Goal: Find contact information: Find contact information

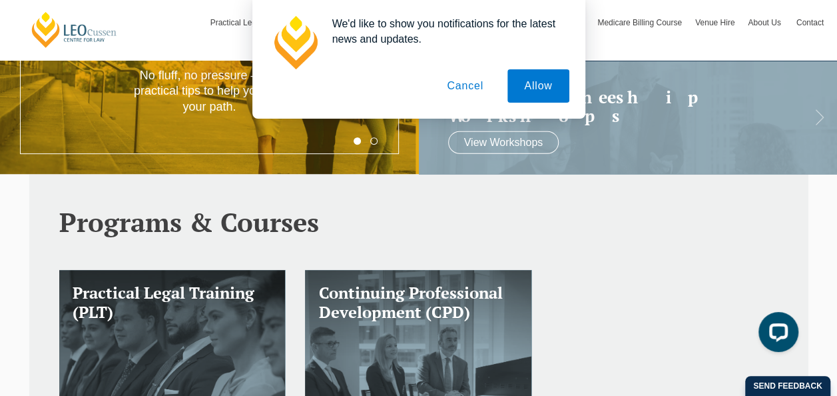
click at [464, 83] on button "Cancel" at bounding box center [465, 85] width 70 height 33
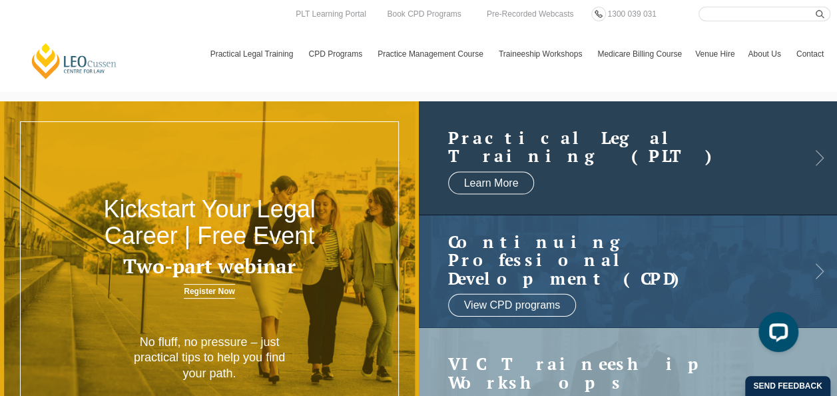
click at [510, 149] on h2 "Practical Legal Training (PLT)" at bounding box center [615, 146] width 334 height 37
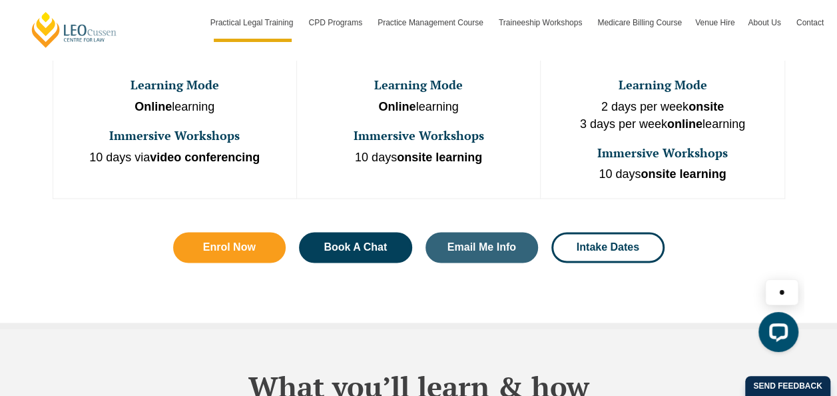
scroll to position [948, 0]
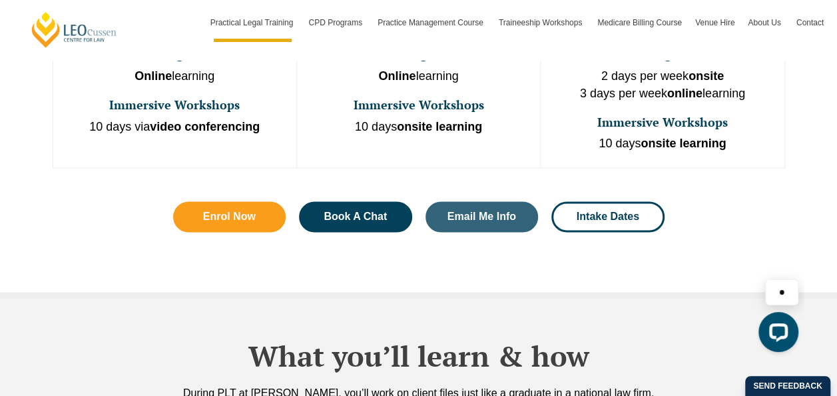
click at [502, 205] on div "Enrol Now Book A Chat Email Me Info Intake Dates" at bounding box center [419, 216] width 532 height 71
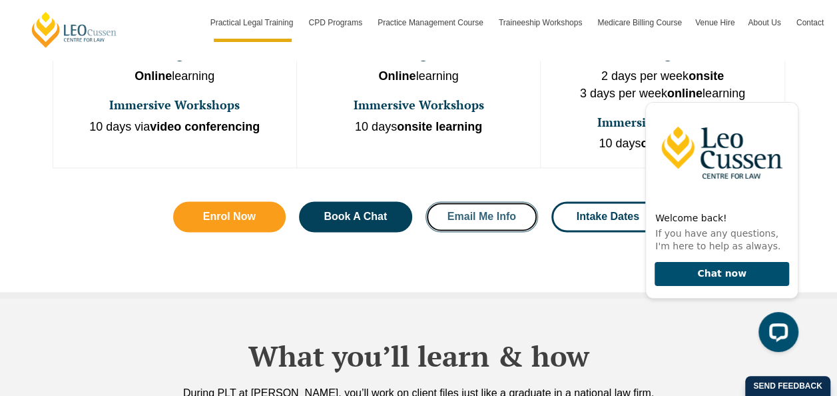
click at [498, 201] on link "Email Me Info" at bounding box center [482, 216] width 113 height 31
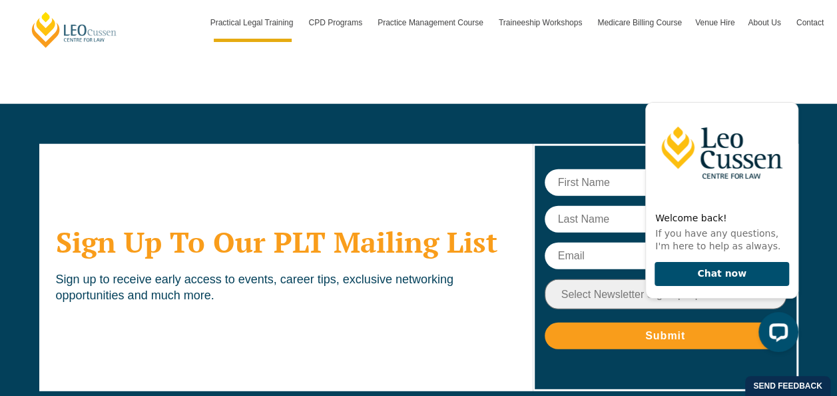
scroll to position [6612, 0]
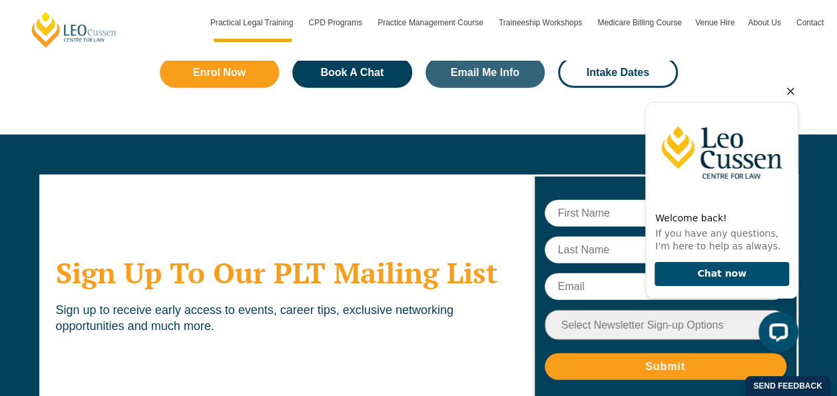
click at [797, 89] on icon "Hide greeting" at bounding box center [791, 91] width 16 height 16
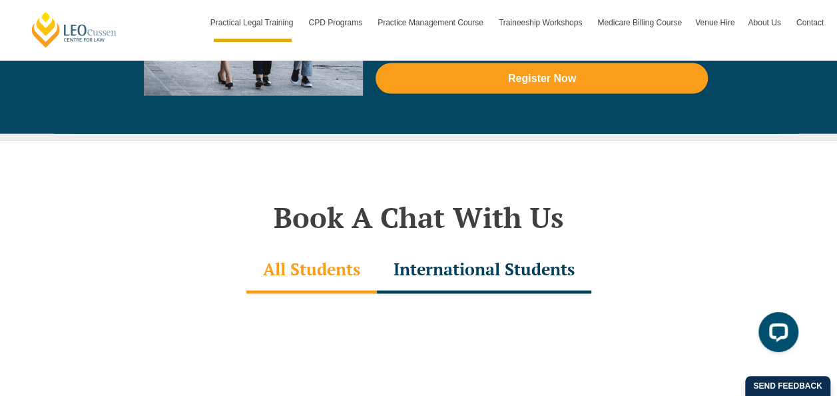
scroll to position [4002, 0]
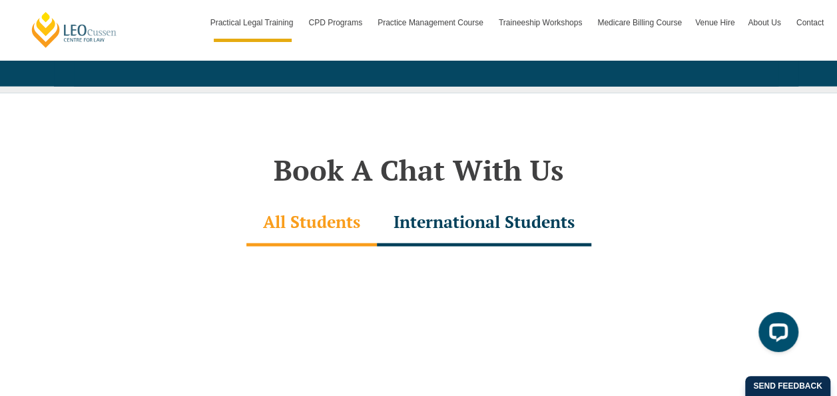
drag, startPoint x: 512, startPoint y: 153, endPoint x: 514, endPoint y: 173, distance: 19.5
click at [512, 200] on div "International Students" at bounding box center [484, 223] width 214 height 47
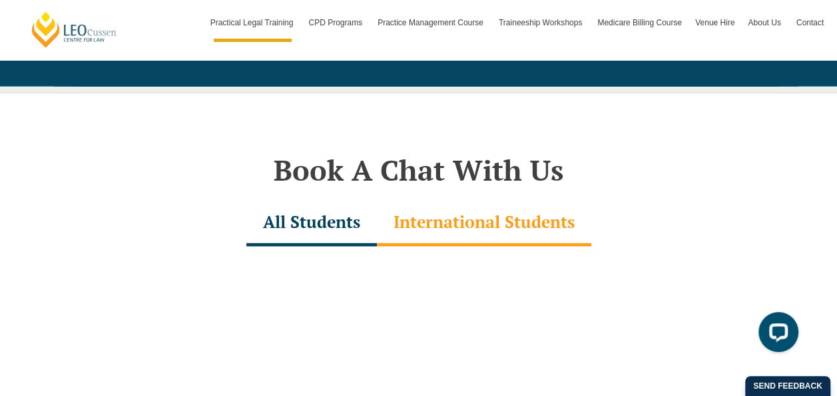
click at [514, 200] on div "International Students" at bounding box center [484, 223] width 214 height 47
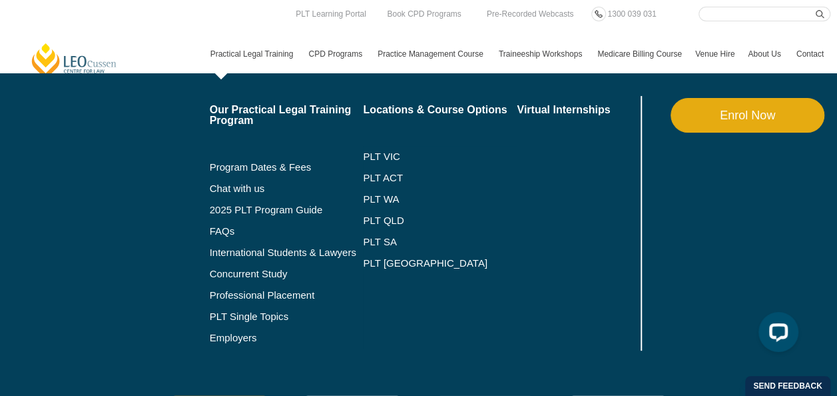
scroll to position [1737, 0]
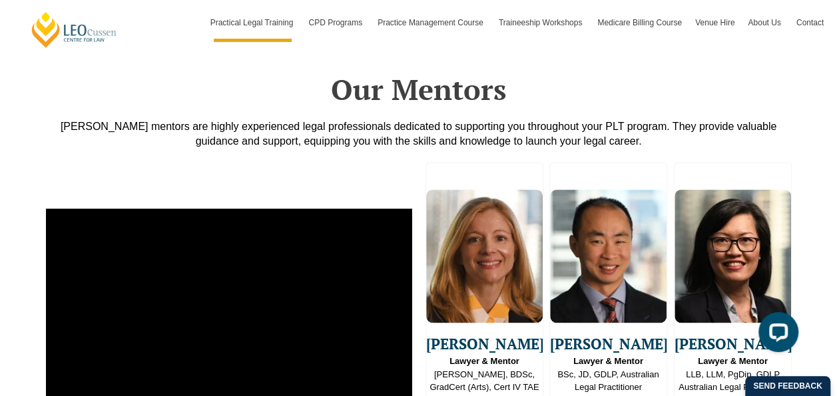
scroll to position [3216, 0]
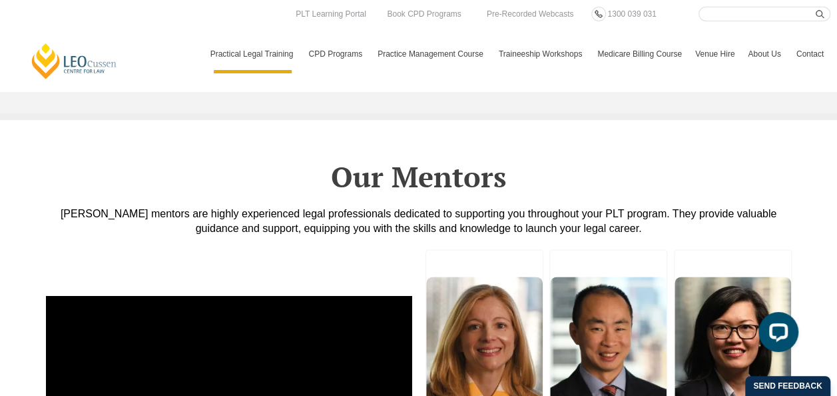
click at [809, 35] on link "Contact" at bounding box center [810, 54] width 41 height 39
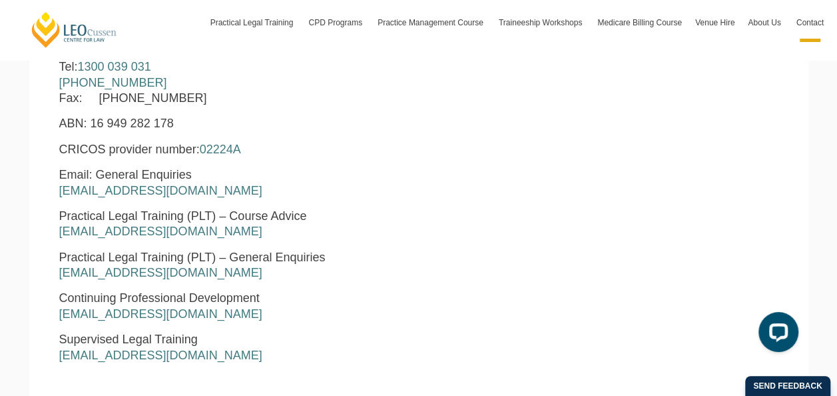
scroll to position [666, 0]
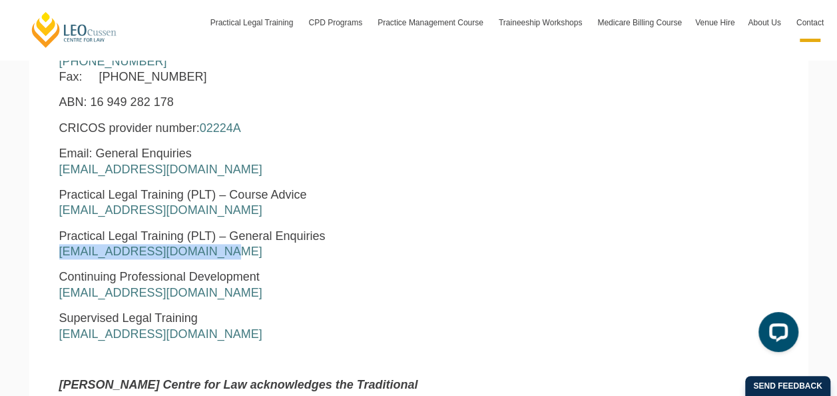
drag, startPoint x: 221, startPoint y: 259, endPoint x: 48, endPoint y: 255, distance: 173.2
click at [47, 256] on section "Leo Cussen Centre for Law Level 16 15 William Street Melbourne, Victoria, 3000 …" at bounding box center [418, 190] width 779 height 579
copy link "courseadvice@leocussen.edu.au"
drag, startPoint x: 48, startPoint y: 255, endPoint x: 38, endPoint y: 209, distance: 47.0
click at [38, 209] on section "Leo Cussen Centre for Law Level 16 15 William Street Melbourne, Victoria, 3000 …" at bounding box center [418, 190] width 779 height 579
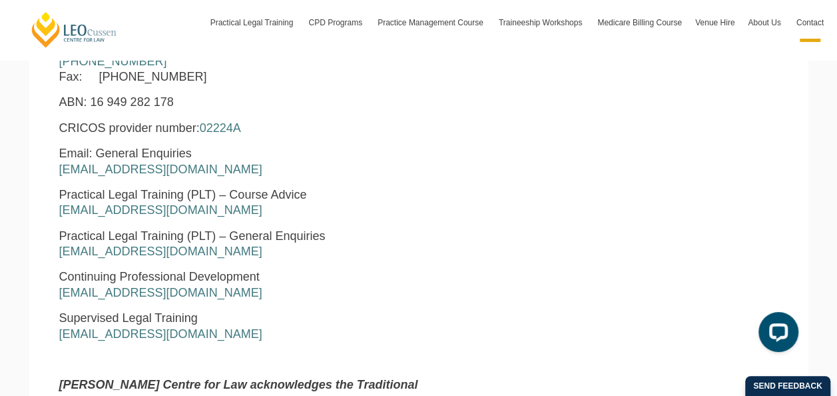
drag, startPoint x: 250, startPoint y: 253, endPoint x: 244, endPoint y: 247, distance: 9.0
click at [246, 250] on p "Practical Legal Training (PLT) – General Enquiries pltadmin@leocussen.edu.au" at bounding box center [264, 243] width 411 height 31
drag, startPoint x: 244, startPoint y: 246, endPoint x: 31, endPoint y: 232, distance: 213.6
copy link "pltadmin@leocussen.edu.au"
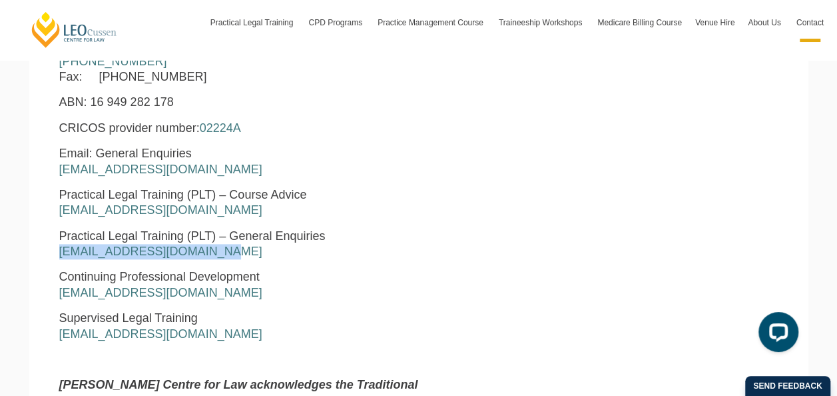
drag, startPoint x: 260, startPoint y: 258, endPoint x: 57, endPoint y: 253, distance: 202.5
click at [57, 253] on div "Leo Cussen Centre for Law Level 16 15 William Street Melbourne, Victoria, 3000 …" at bounding box center [264, 198] width 431 height 566
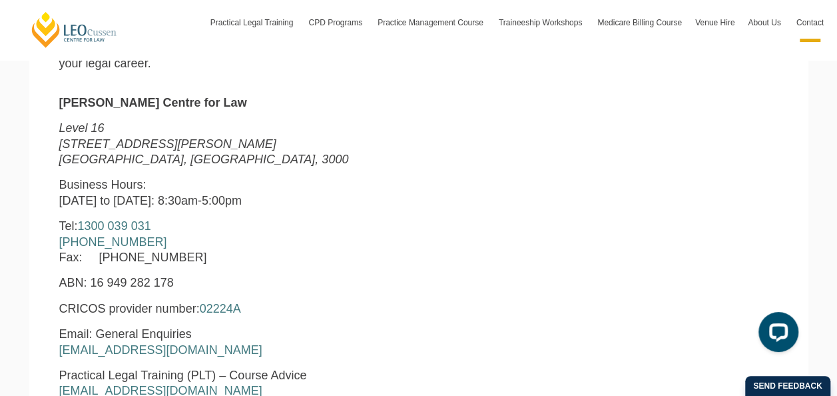
scroll to position [466, 0]
